Goal: Transaction & Acquisition: Purchase product/service

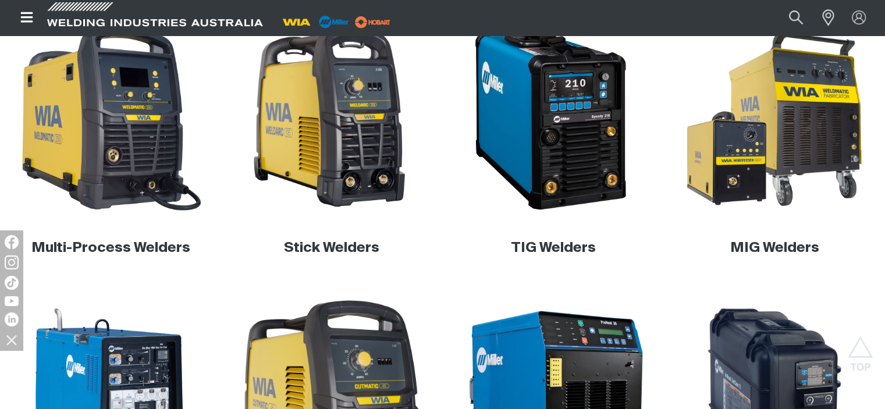
scroll to position [388, 0]
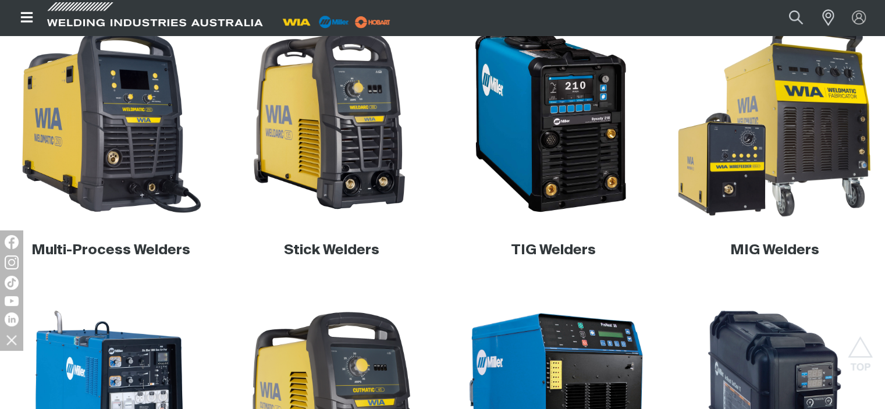
click at [749, 137] on img at bounding box center [774, 120] width 210 height 210
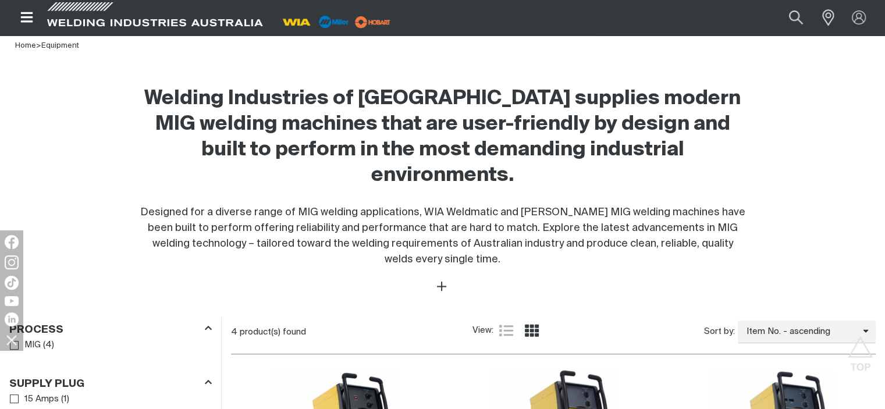
scroll to position [310, 0]
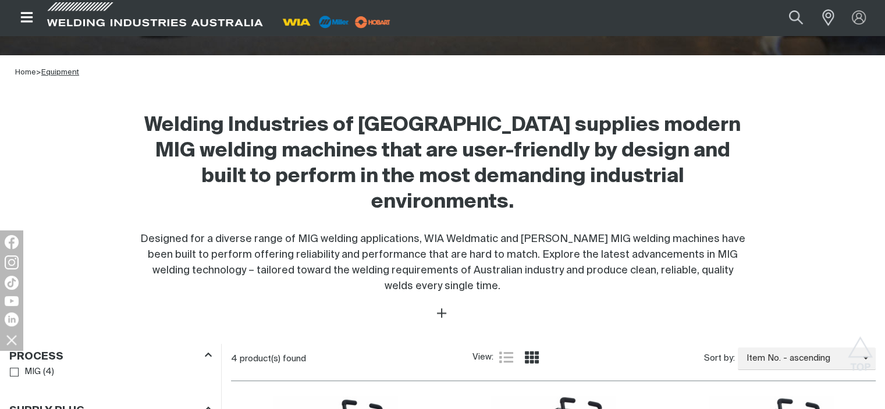
click at [64, 69] on link "Equipment" at bounding box center [60, 73] width 38 height 8
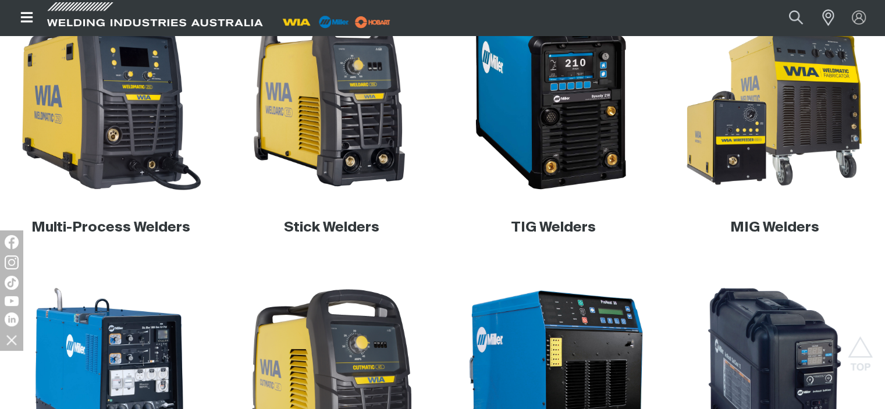
scroll to position [388, 0]
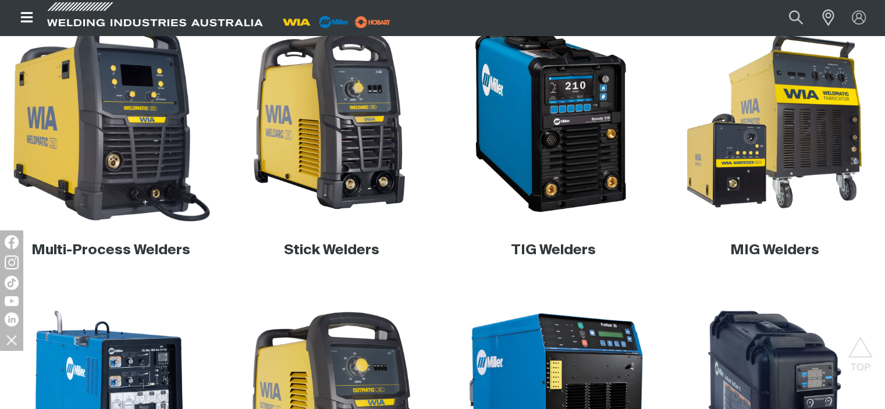
click at [111, 139] on img at bounding box center [111, 120] width 210 height 210
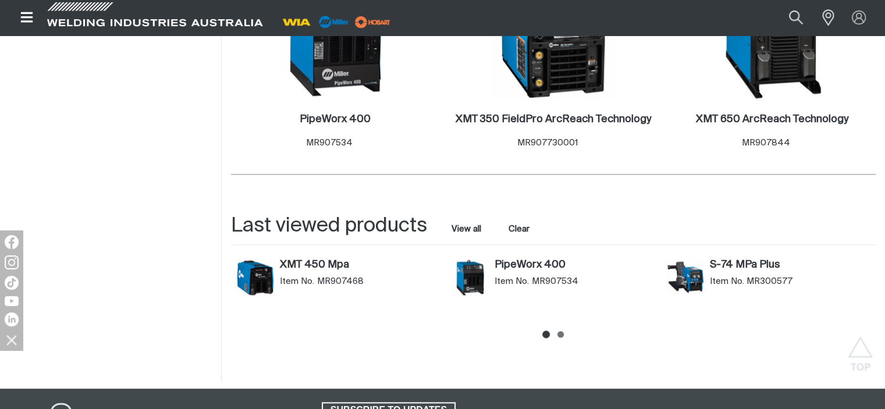
scroll to position [1264, 0]
